Goal: Task Accomplishment & Management: Manage account settings

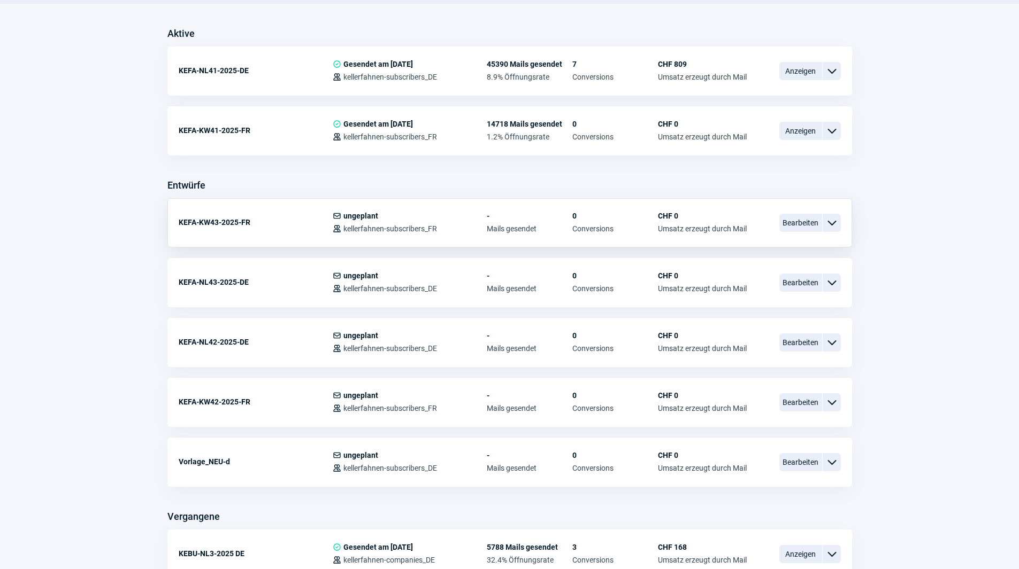
scroll to position [321, 0]
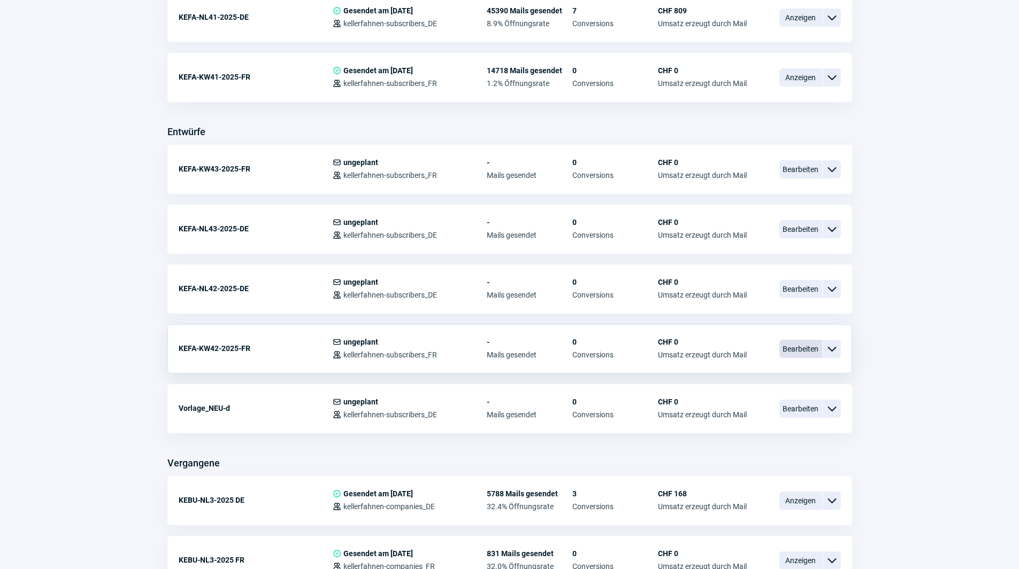
click at [808, 345] on span "Bearbeiten" at bounding box center [800, 349] width 43 height 18
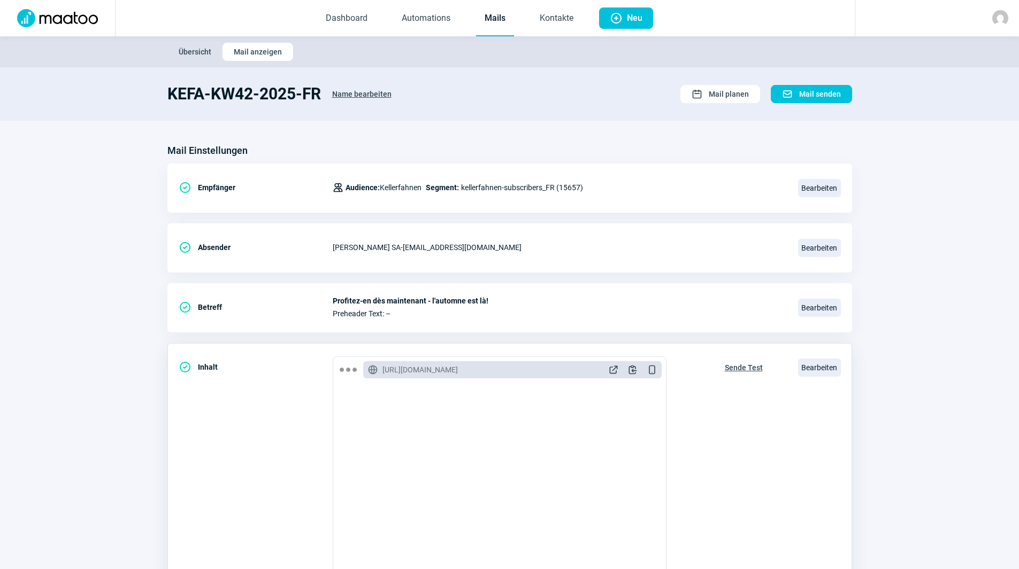
click at [744, 368] on span "Sende Test" at bounding box center [744, 367] width 38 height 17
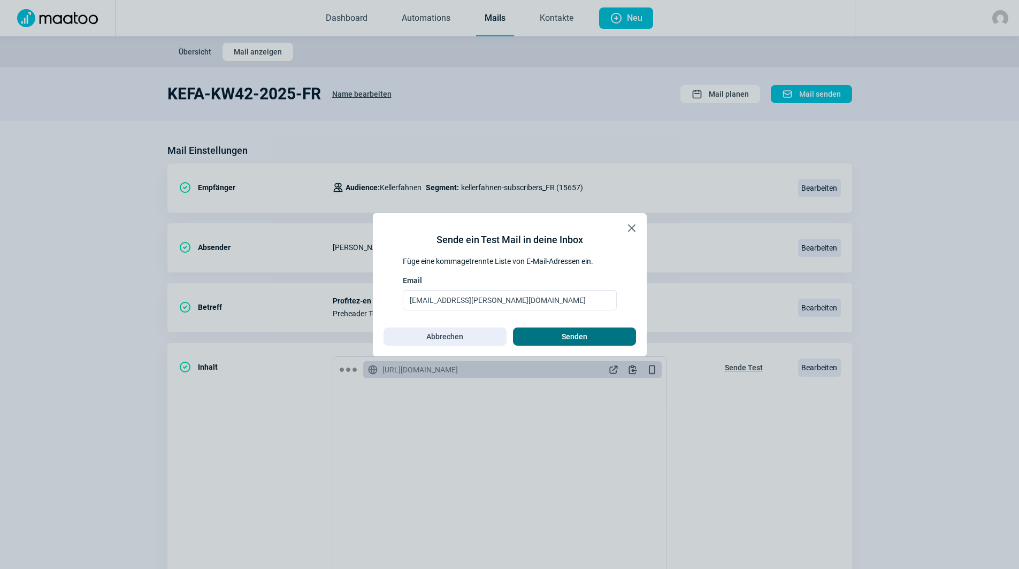
click at [621, 335] on span "Senden" at bounding box center [574, 336] width 101 height 17
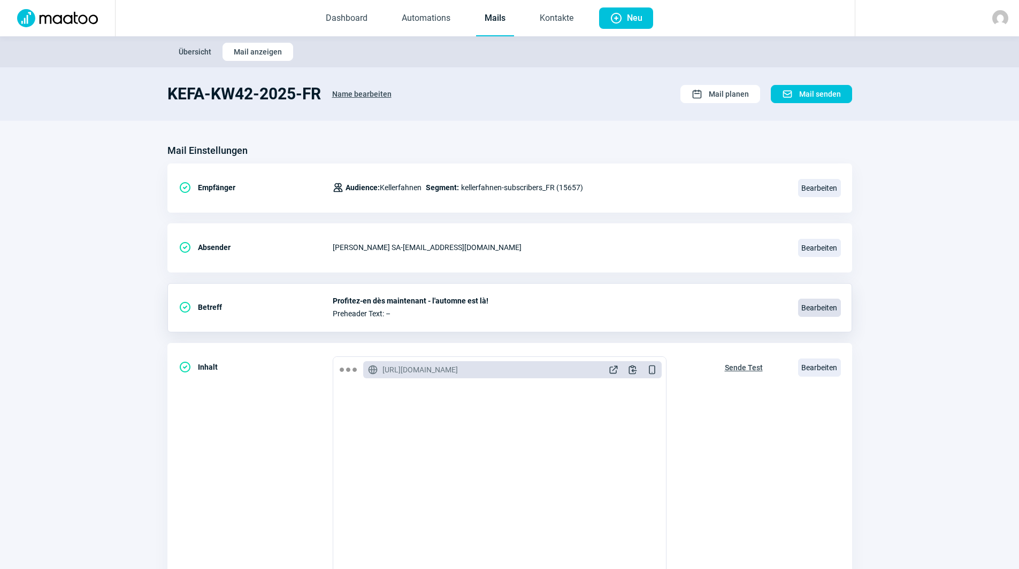
click at [816, 317] on span "Bearbeiten" at bounding box center [819, 308] width 43 height 18
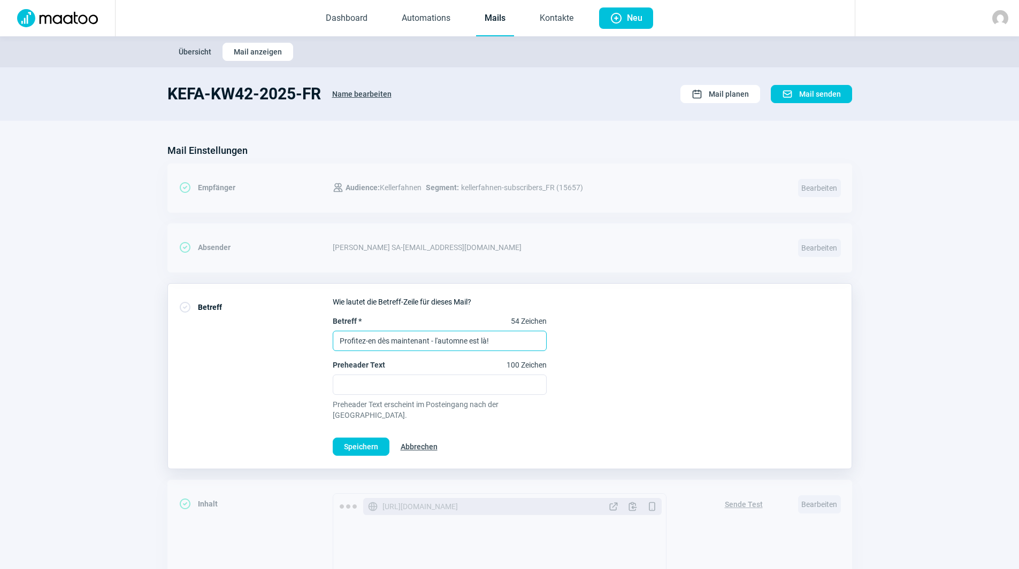
drag, startPoint x: 505, startPoint y: 346, endPoint x: 212, endPoint y: 336, distance: 293.2
click at [212, 336] on div "CheckCircle icon Betreff Wie lautet die Betreff-Zeile für dieses Mail? Betreff …" at bounding box center [509, 376] width 684 height 186
paste input "Fort en hiver - avec les bâches de [PERSON_NAME]"
drag, startPoint x: 474, startPoint y: 342, endPoint x: 496, endPoint y: 342, distance: 21.4
click at [496, 342] on input "Fort en hiver - avec les bâches de [PERSON_NAME] !" at bounding box center [440, 341] width 214 height 20
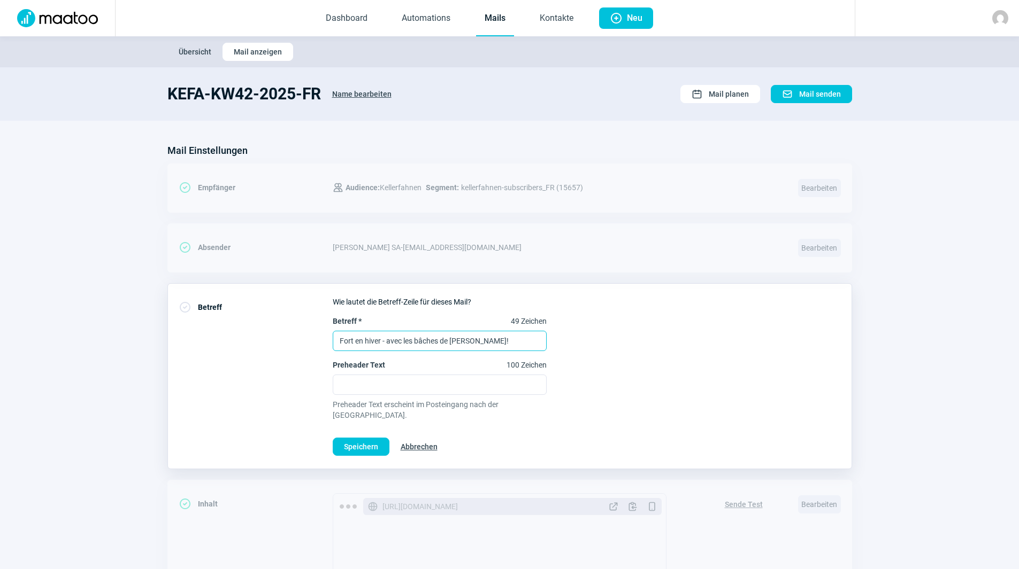
type input "Fort en hiver - avec les bâches de [PERSON_NAME]!"
click at [575, 338] on div "Betreff * 49 Zeichen Fort en hiver - avec les bâches de [PERSON_NAME]! Preheade…" at bounding box center [587, 368] width 508 height 105
click at [358, 438] on span "Speichern" at bounding box center [361, 446] width 34 height 17
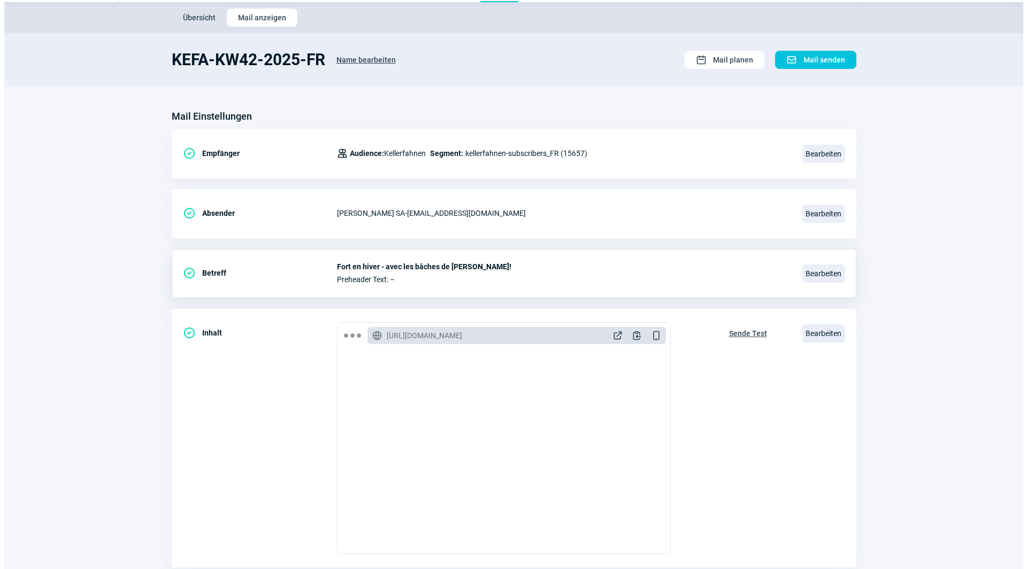
scroll to position [53, 0]
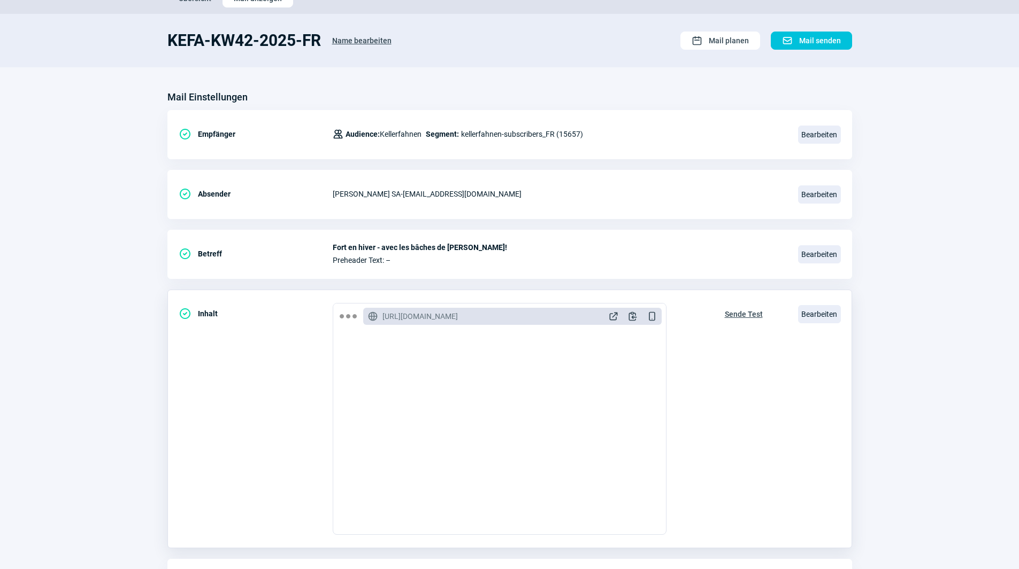
click at [743, 314] on span "Sende Test" at bounding box center [744, 314] width 38 height 17
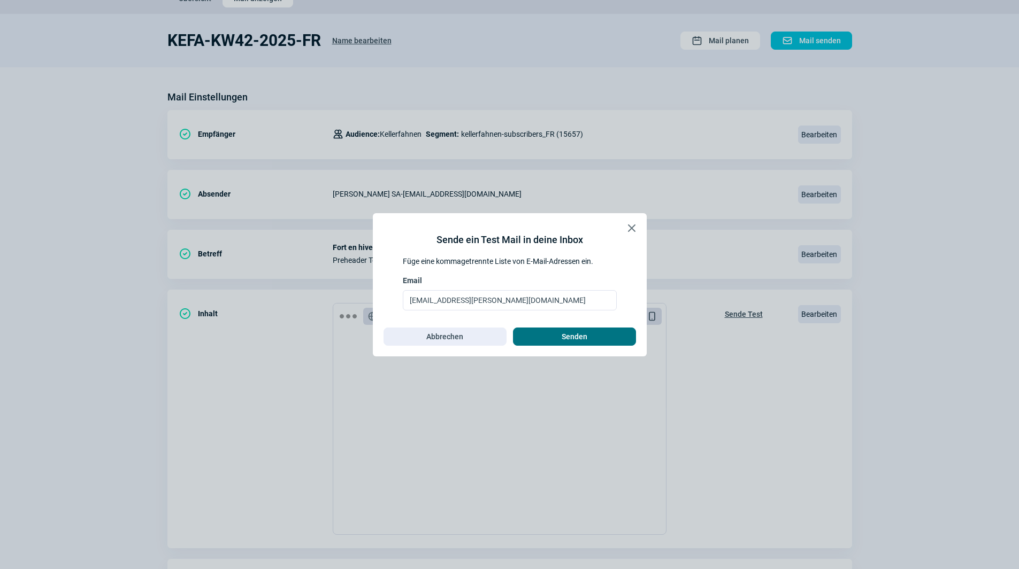
click at [594, 337] on span "Senden" at bounding box center [574, 336] width 101 height 17
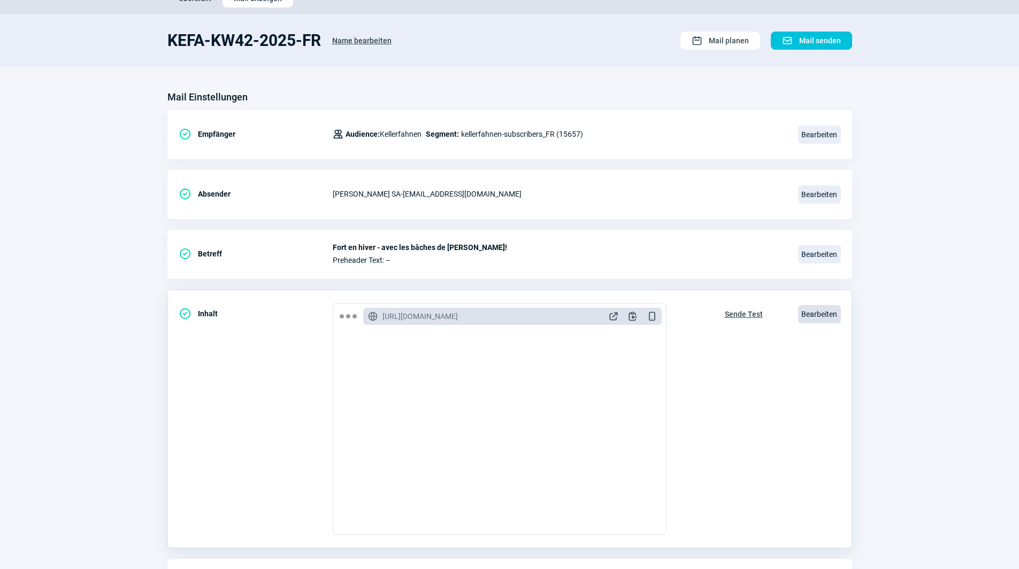
click at [827, 322] on span "Bearbeiten" at bounding box center [819, 314] width 43 height 18
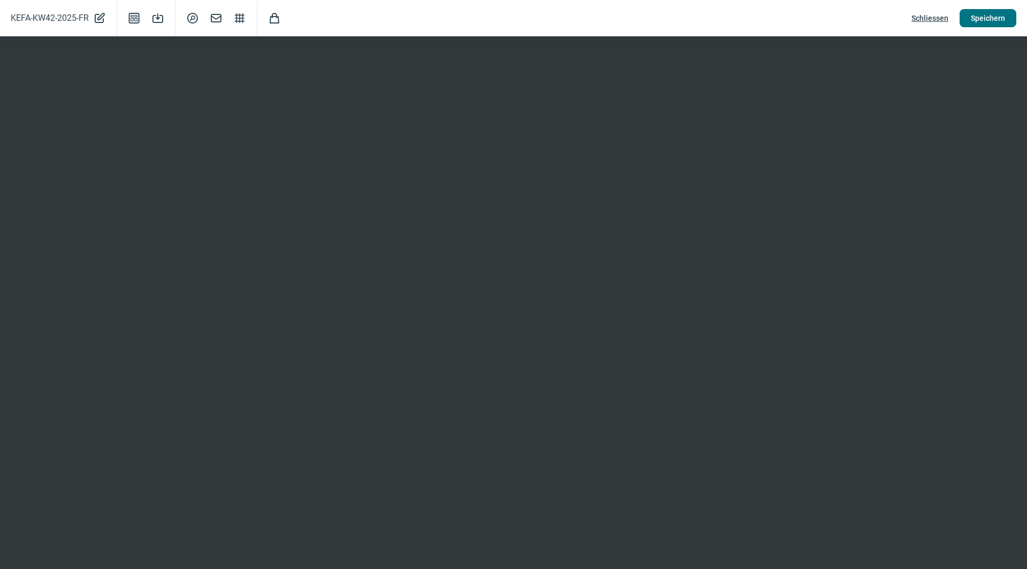
click at [985, 14] on span "Speichern" at bounding box center [988, 18] width 34 height 17
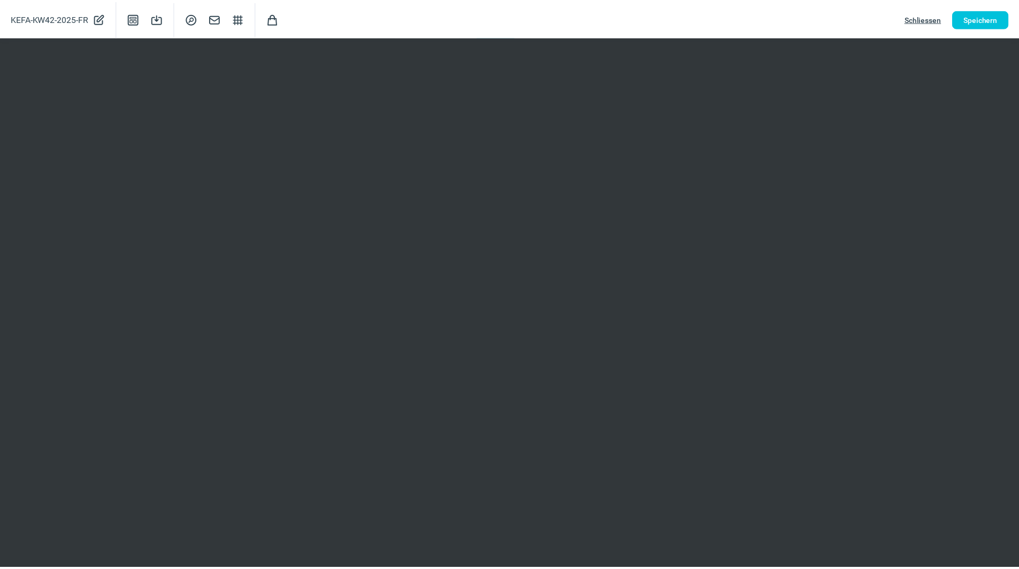
scroll to position [0, 0]
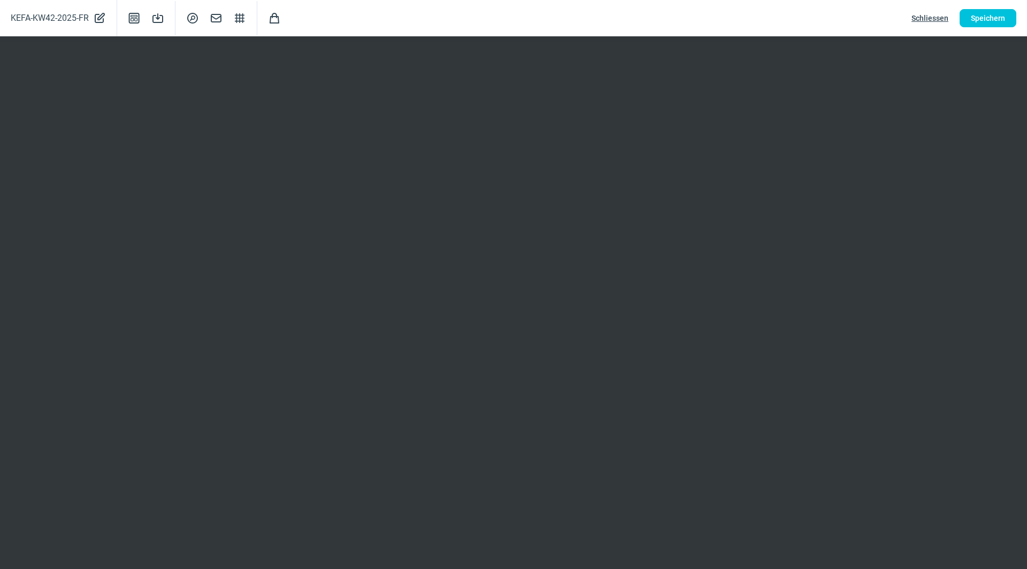
click at [943, 13] on span "Schliessen" at bounding box center [929, 18] width 37 height 17
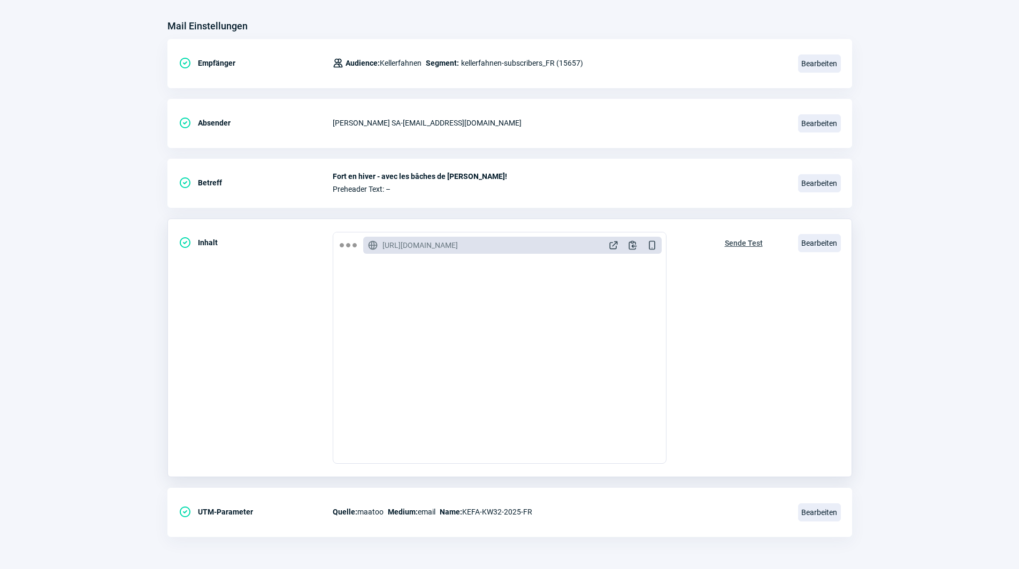
scroll to position [1390, 0]
click at [751, 241] on span "Sende Test" at bounding box center [744, 243] width 38 height 17
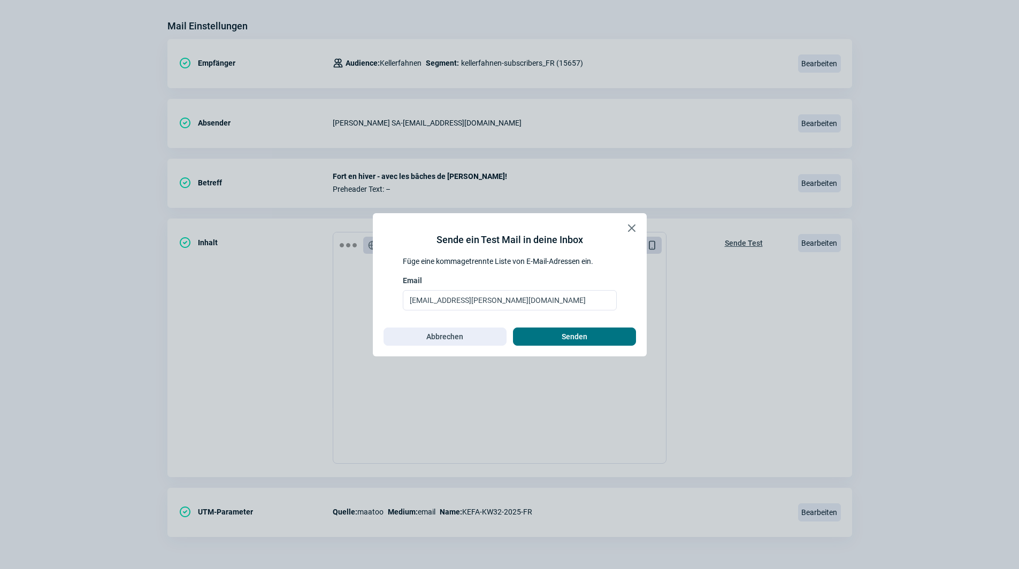
click at [595, 330] on span "Senden" at bounding box center [574, 336] width 101 height 17
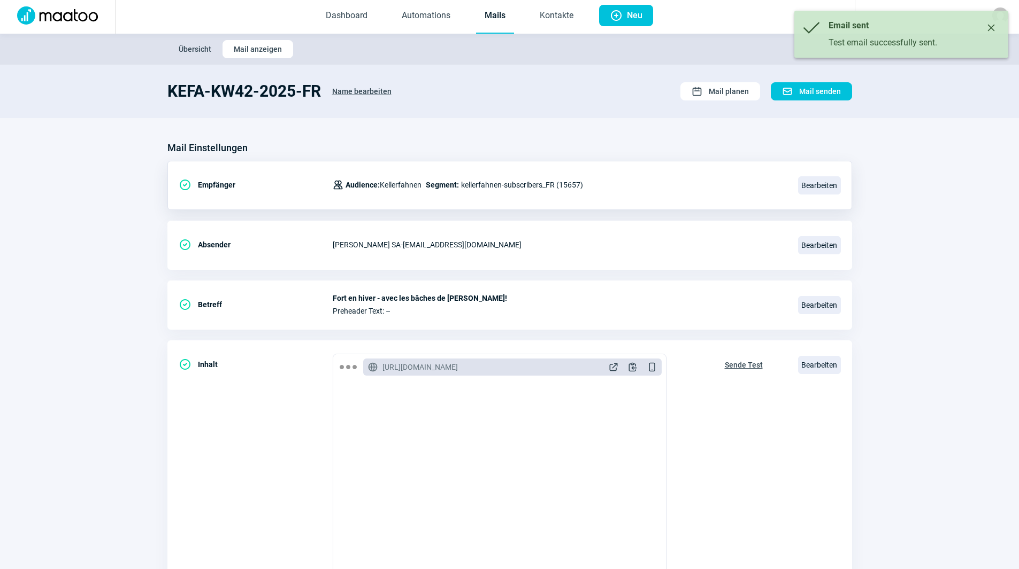
scroll to position [0, 0]
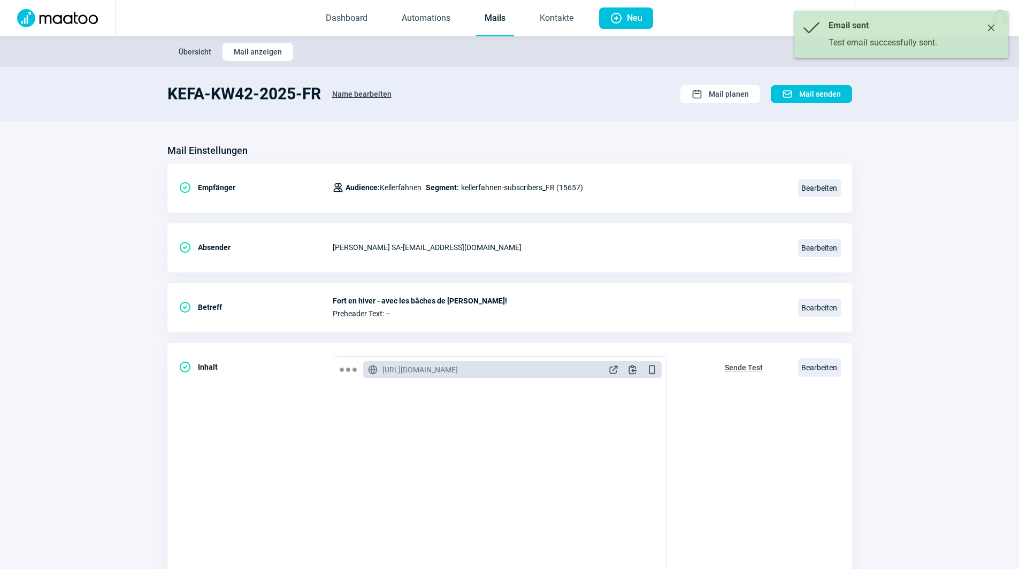
click at [495, 17] on link "Mails" at bounding box center [495, 18] width 38 height 35
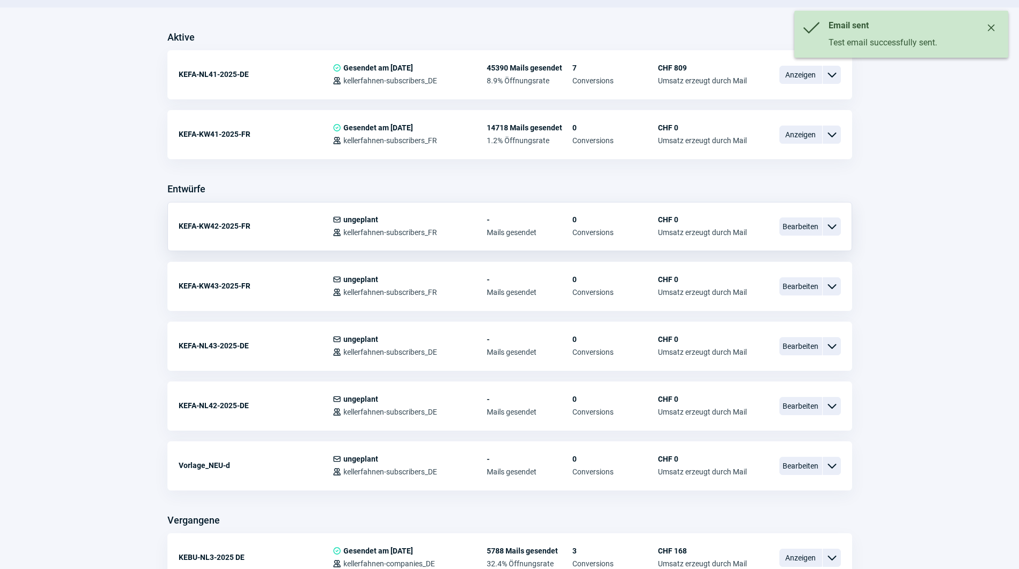
scroll to position [267, 0]
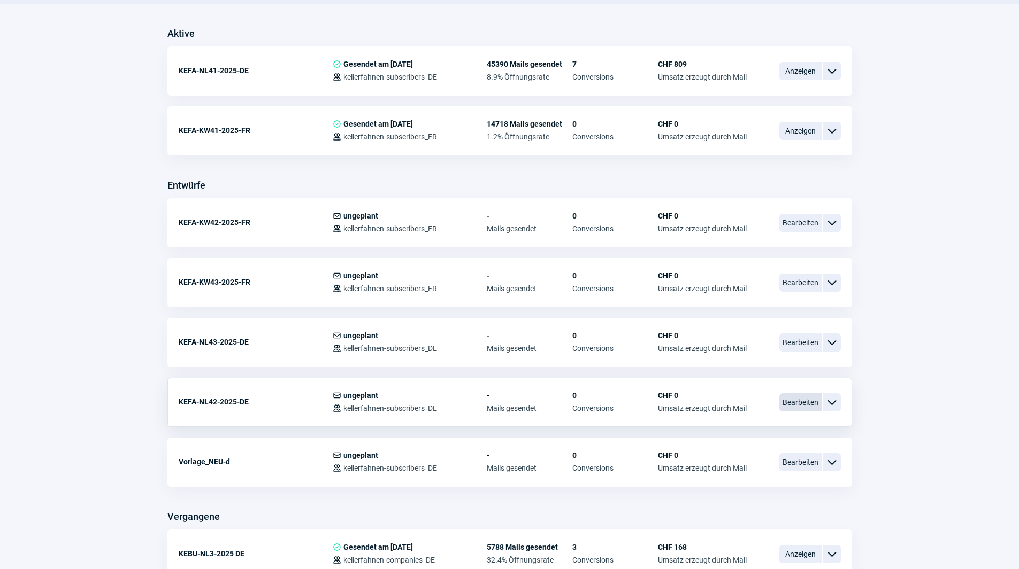
click at [797, 398] on span "Bearbeiten" at bounding box center [800, 403] width 43 height 18
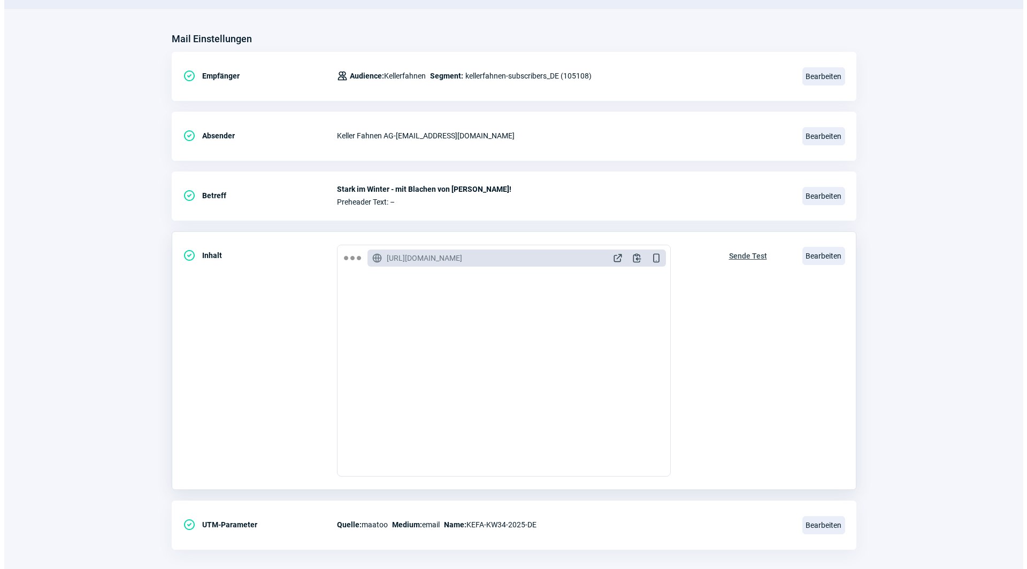
scroll to position [125, 0]
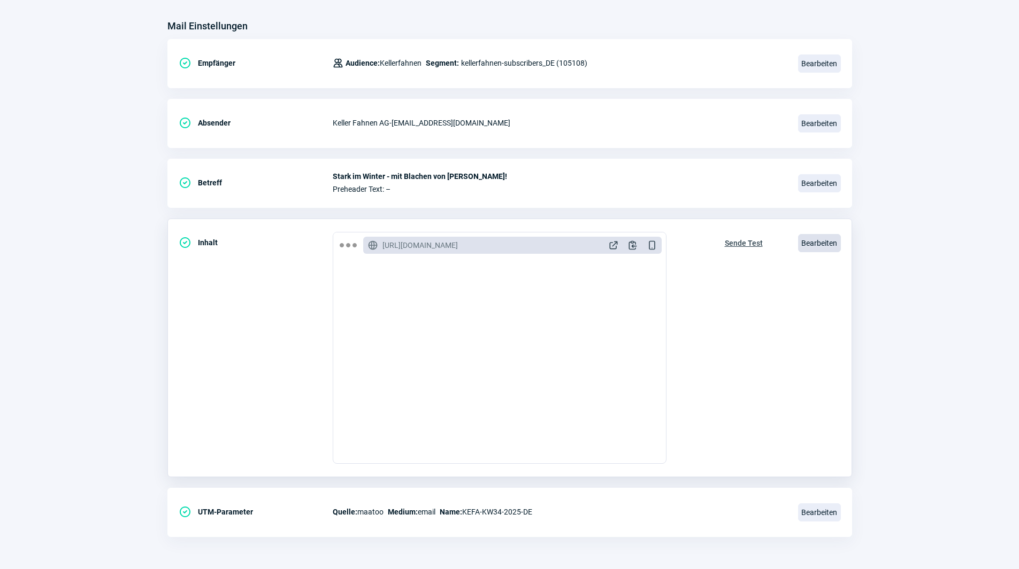
click at [820, 249] on span "Bearbeiten" at bounding box center [819, 243] width 43 height 18
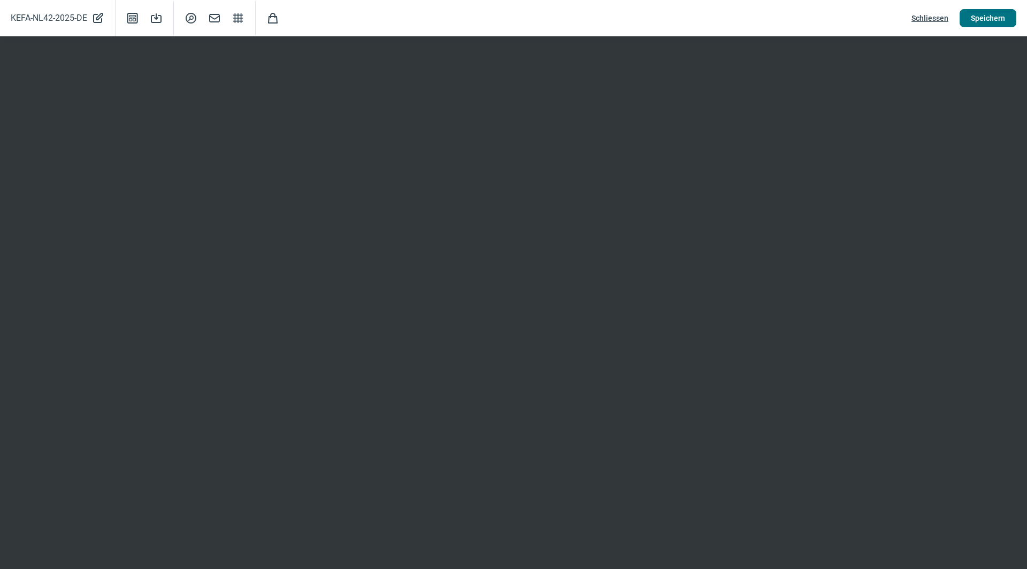
click at [981, 20] on span "Speichern" at bounding box center [988, 18] width 34 height 17
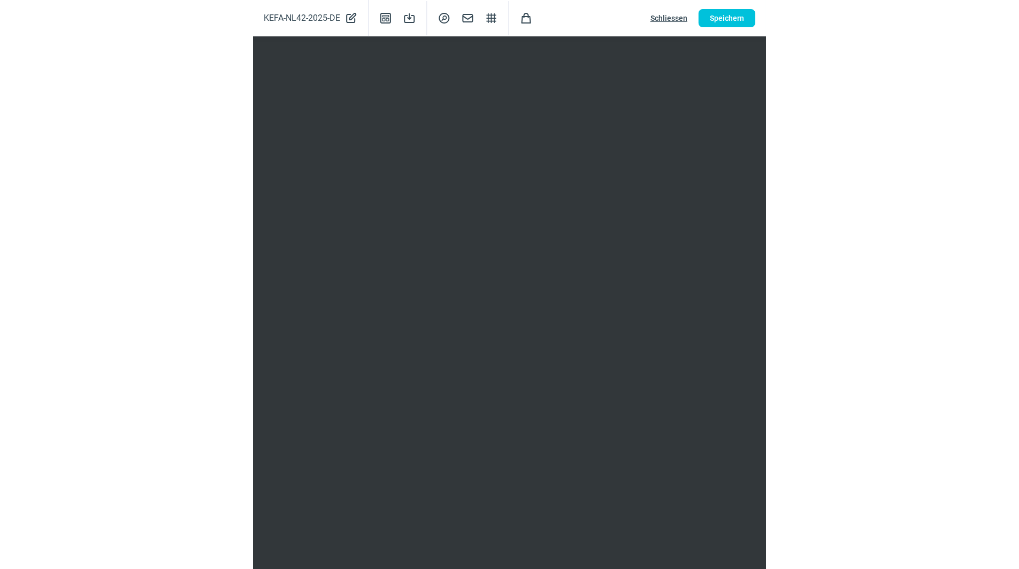
scroll to position [0, 0]
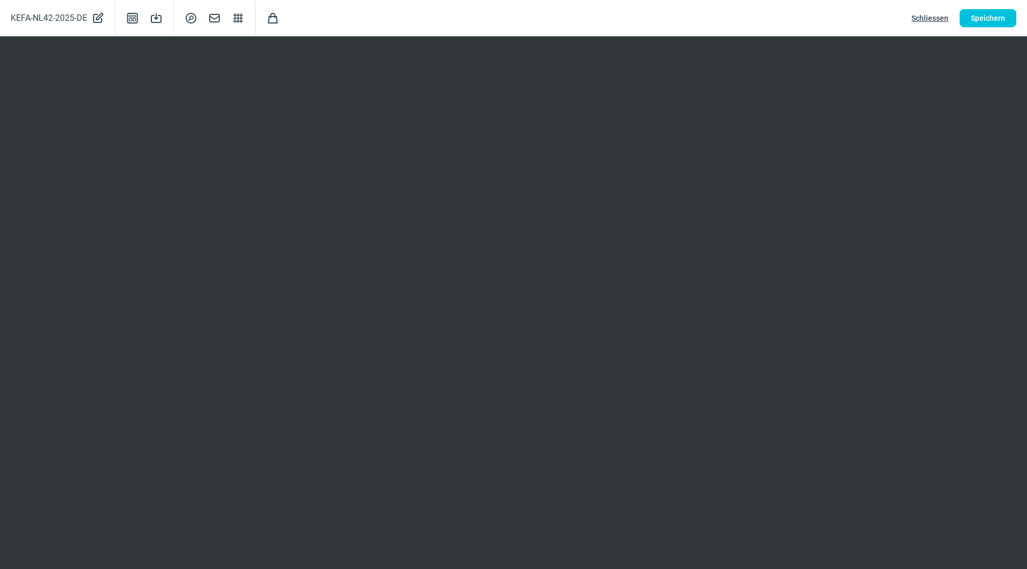
click at [993, 3] on div "KEFA-NL42-2025-DE PencilAlt icon Template icon Save icon SearchCircle icon Mail…" at bounding box center [513, 18] width 1027 height 36
click at [989, 18] on span "Speichern" at bounding box center [988, 18] width 34 height 17
click at [971, 13] on span "Speichern" at bounding box center [988, 18] width 34 height 17
click at [1003, 20] on span "Speichern" at bounding box center [988, 18] width 34 height 17
click at [919, 18] on span "Schliessen" at bounding box center [929, 18] width 37 height 17
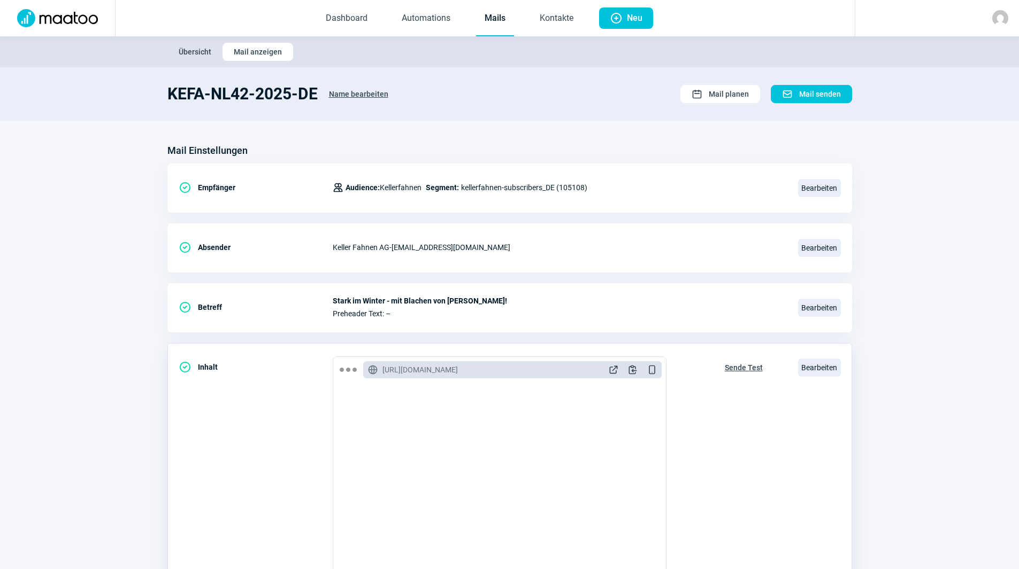
click at [744, 367] on span "Sende Test" at bounding box center [744, 367] width 38 height 17
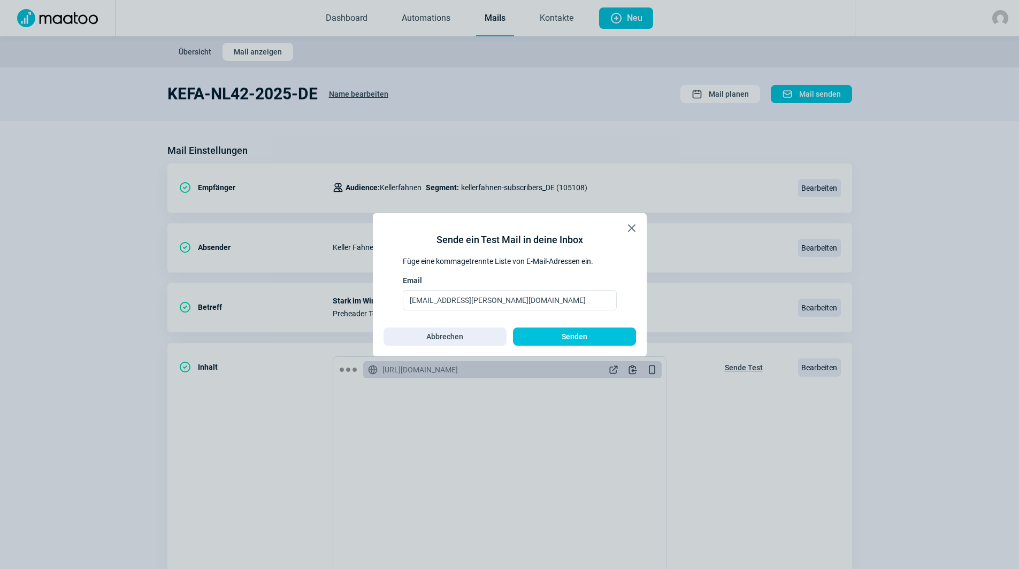
click at [622, 346] on div "X icon Sende ein Test Mail in deine Inbox Füge eine kommagetrennte Liste von E-…" at bounding box center [510, 284] width 274 height 143
click at [619, 338] on span "Senden" at bounding box center [574, 336] width 101 height 17
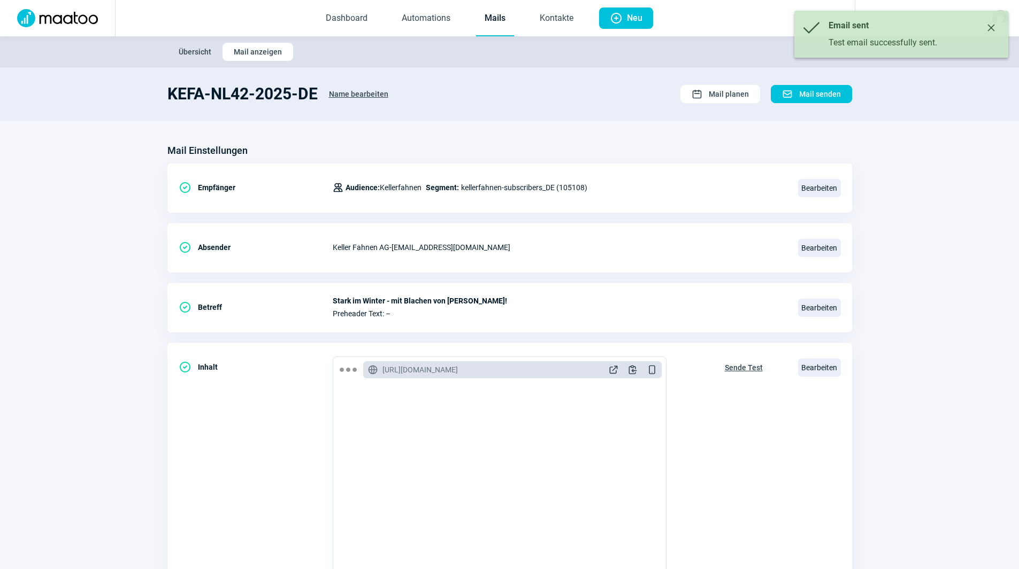
click at [483, 9] on link "Mails" at bounding box center [495, 18] width 38 height 35
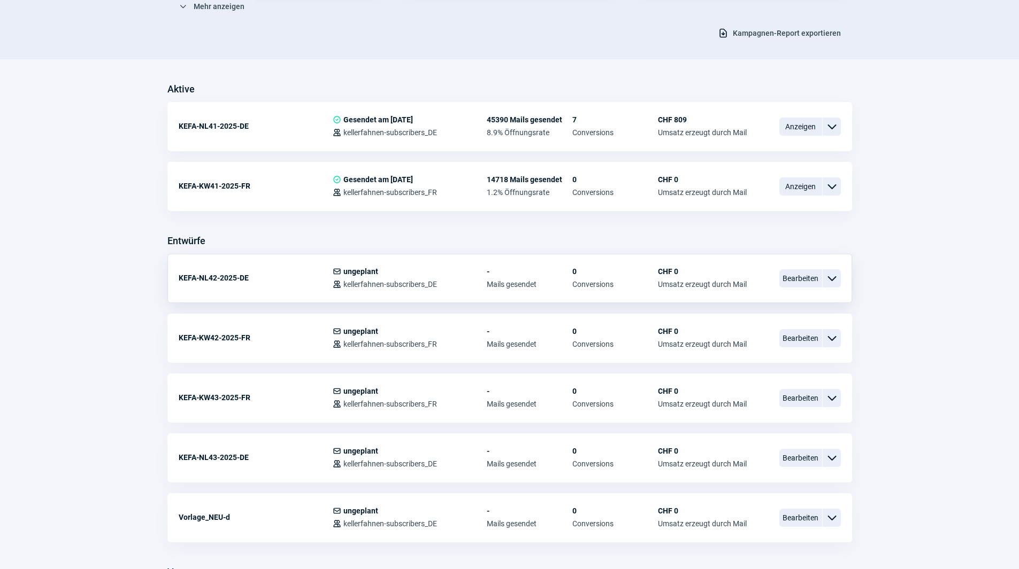
scroll to position [214, 0]
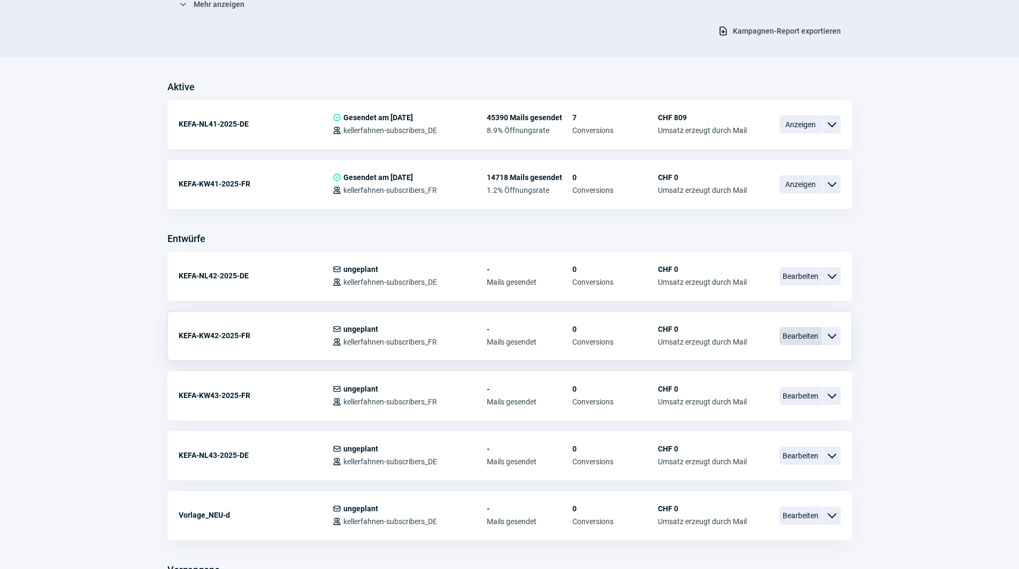
click at [813, 341] on span "Bearbeiten" at bounding box center [800, 336] width 43 height 18
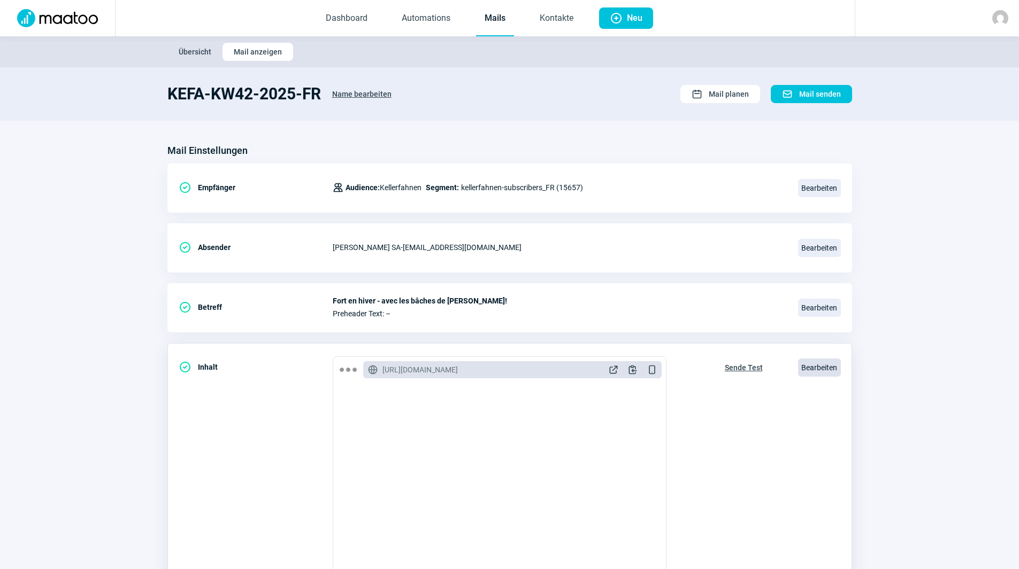
click at [830, 368] on span "Bearbeiten" at bounding box center [819, 368] width 43 height 18
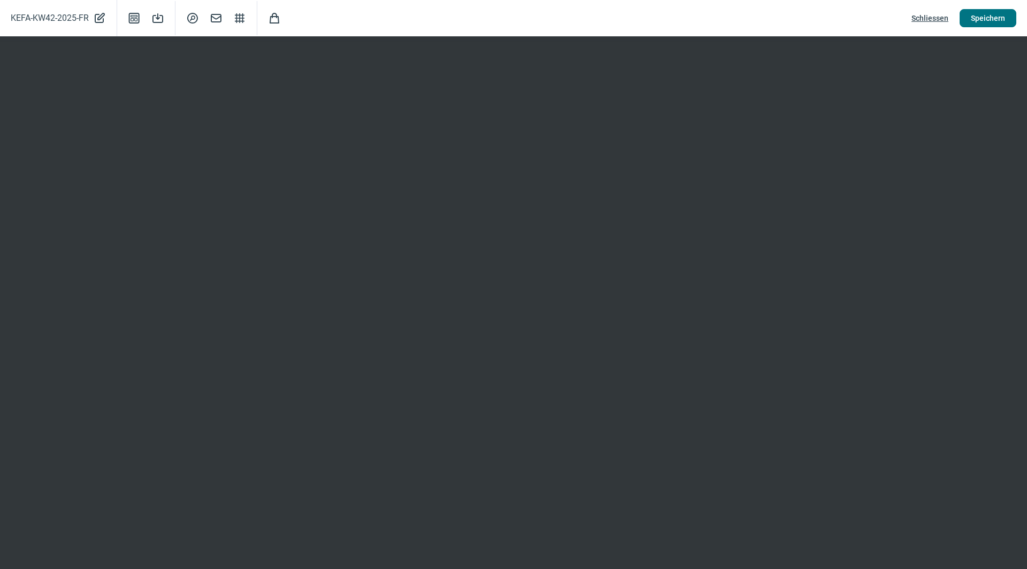
click at [987, 20] on span "Speichern" at bounding box center [988, 18] width 34 height 17
click at [946, 17] on span "Schliessen" at bounding box center [929, 18] width 37 height 17
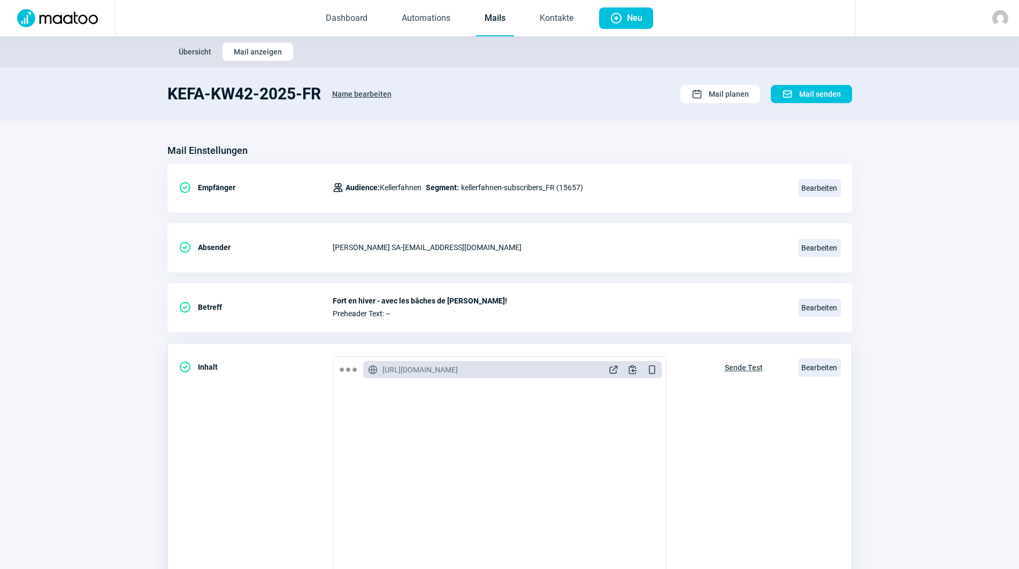
click at [756, 366] on span "Sende Test" at bounding box center [744, 367] width 38 height 17
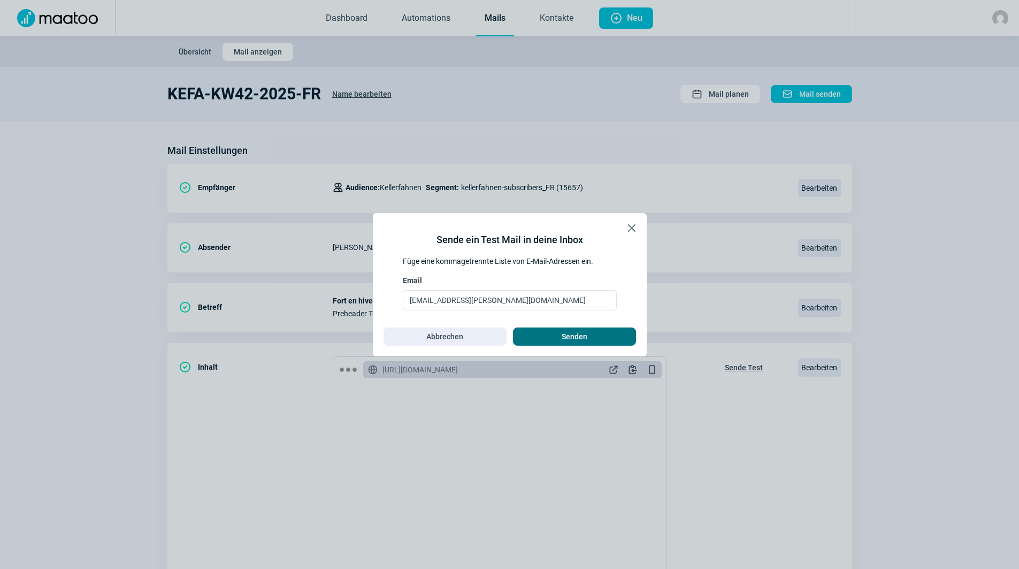
click at [597, 338] on span "Senden" at bounding box center [574, 336] width 101 height 17
